Goal: Browse casually

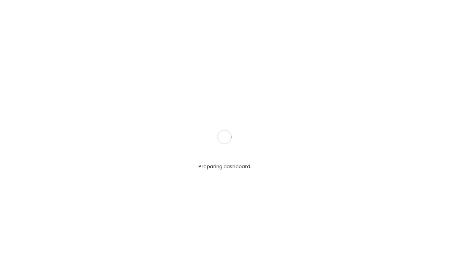
type input "**********"
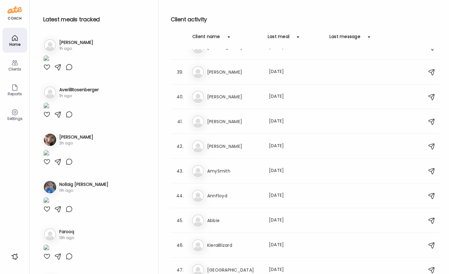
scroll to position [689, 0]
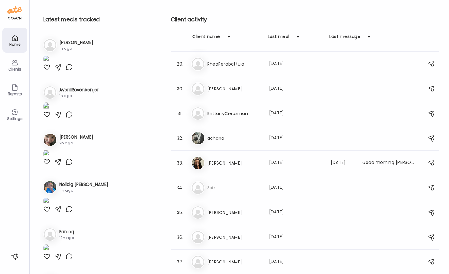
type input "**********"
click at [236, 66] on h3 "RheaPerabattula" at bounding box center [234, 63] width 54 height 7
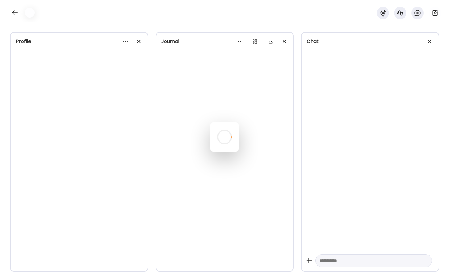
scroll to position [22, 0]
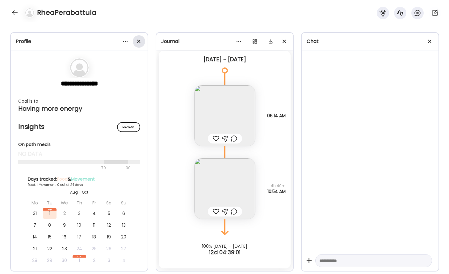
click at [137, 40] on div at bounding box center [139, 41] width 12 height 12
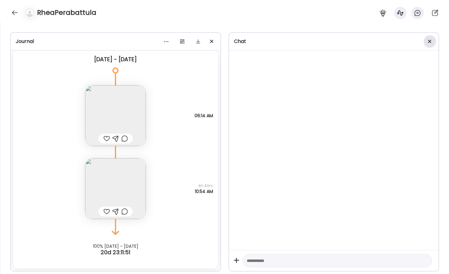
click at [427, 38] on div at bounding box center [430, 41] width 12 height 12
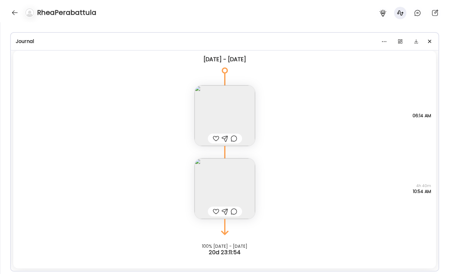
click at [289, 132] on div "breakfast Why did I eat? Other How am I feeling? 🙂 06:14 AM" at bounding box center [224, 109] width 423 height 73
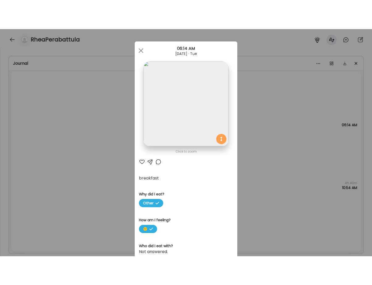
scroll to position [0, 0]
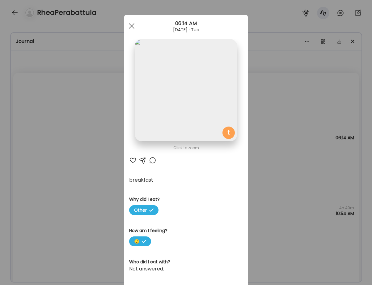
click at [76, 150] on div "Ate Coach Dashboard Wahoo! It’s official Take a moment to set up your Coach Pro…" at bounding box center [186, 142] width 372 height 285
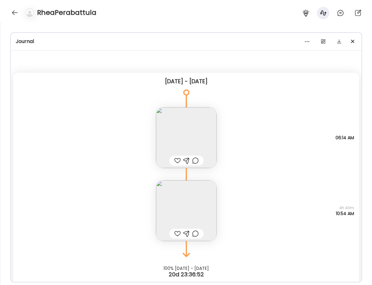
click at [172, 206] on img at bounding box center [186, 210] width 61 height 61
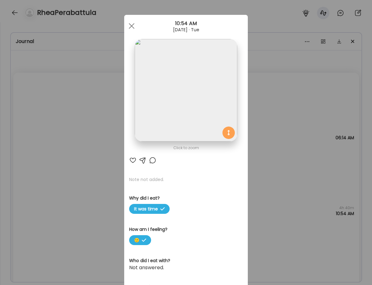
click at [187, 95] on img at bounding box center [186, 90] width 102 height 102
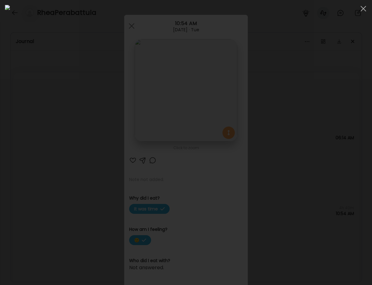
click at [31, 91] on div at bounding box center [186, 142] width 362 height 275
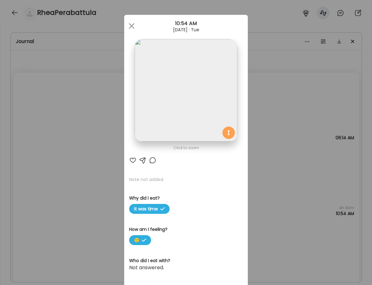
click at [298, 114] on div "Ate Coach Dashboard Wahoo! It’s official Take a moment to set up your Coach Pro…" at bounding box center [186, 142] width 372 height 285
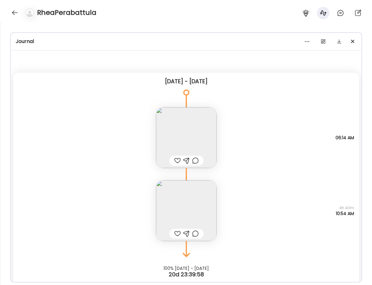
click at [179, 123] on img at bounding box center [186, 137] width 61 height 61
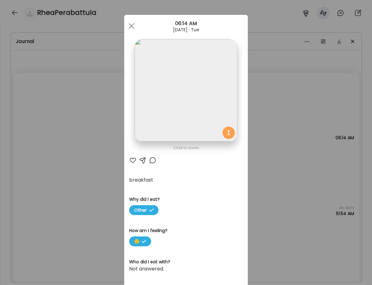
click at [256, 174] on div "Ate Coach Dashboard Wahoo! It’s official Take a moment to set up your Coach Pro…" at bounding box center [186, 142] width 372 height 285
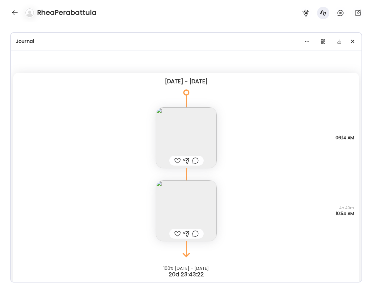
click at [203, 215] on img at bounding box center [186, 210] width 61 height 61
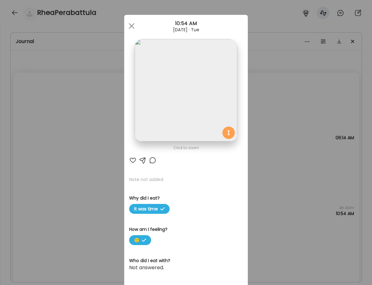
click at [218, 122] on img at bounding box center [186, 90] width 102 height 102
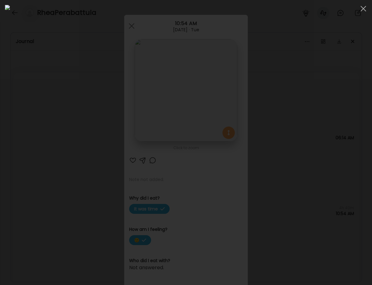
click at [23, 133] on div at bounding box center [186, 142] width 362 height 275
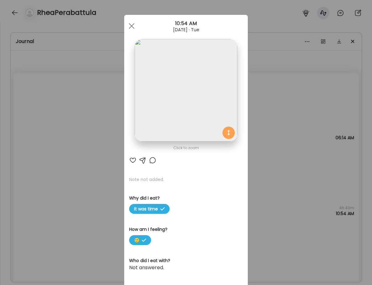
click at [37, 138] on div "Ate Coach Dashboard Wahoo! It’s official Take a moment to set up your Coach Pro…" at bounding box center [186, 142] width 372 height 285
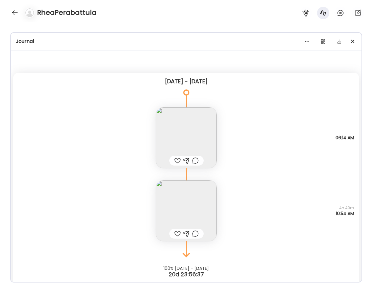
scroll to position [11, 0]
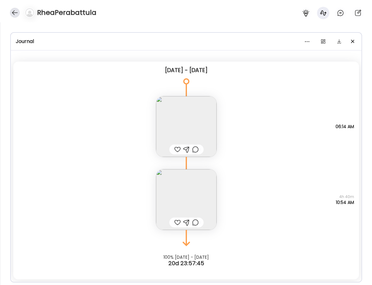
click at [17, 11] on div at bounding box center [15, 13] width 10 height 10
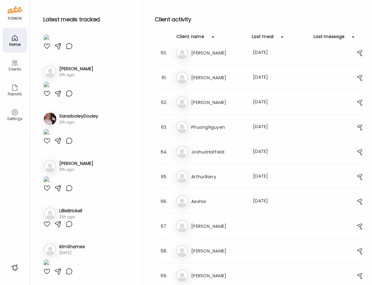
scroll to position [115, 0]
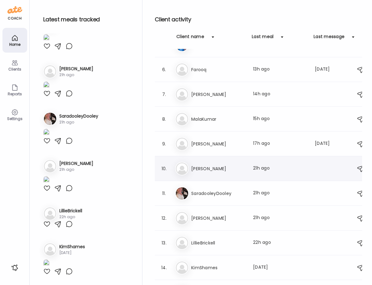
click at [231, 171] on h3 "[PERSON_NAME]" at bounding box center [218, 168] width 54 height 7
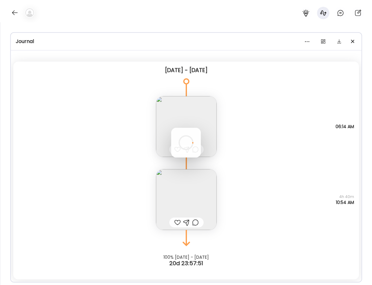
click at [201, 157] on div at bounding box center [186, 143] width 30 height 30
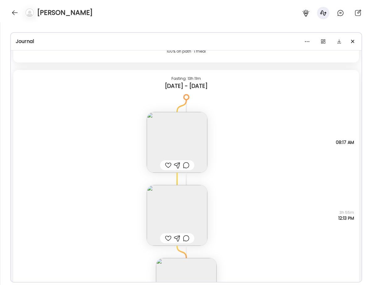
scroll to position [1812, 0]
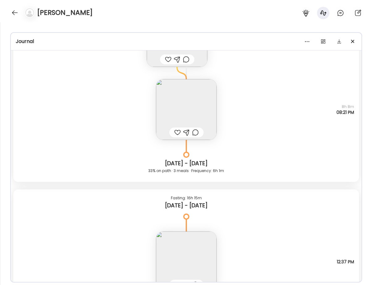
click at [209, 104] on img at bounding box center [186, 109] width 61 height 61
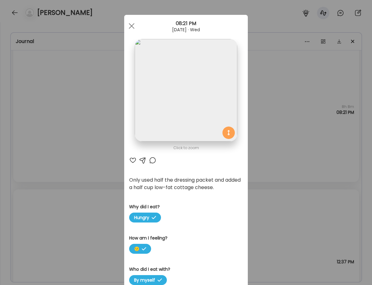
click at [209, 102] on img at bounding box center [186, 90] width 102 height 102
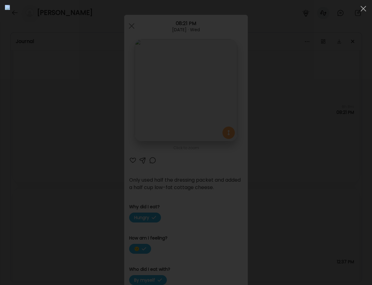
click at [158, 122] on img at bounding box center [186, 142] width 362 height 275
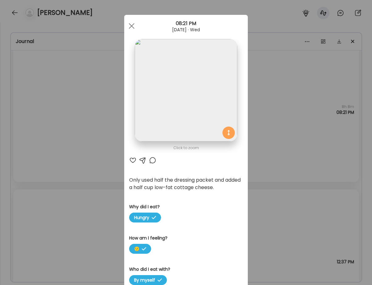
click at [173, 104] on img at bounding box center [186, 90] width 102 height 102
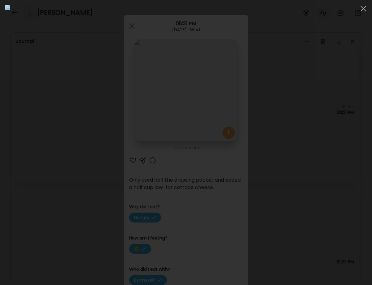
click at [22, 121] on div at bounding box center [186, 142] width 362 height 275
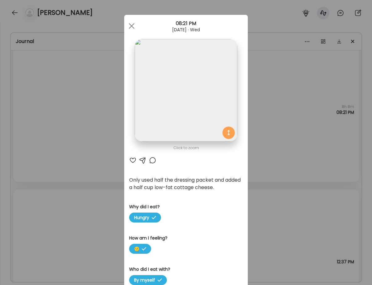
click at [56, 150] on div "Ate Coach Dashboard Wahoo! It’s official Take a moment to set up your Coach Pro…" at bounding box center [186, 142] width 372 height 285
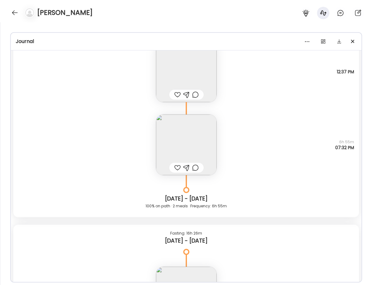
scroll to position [1057, 0]
